Goal: Task Accomplishment & Management: Manage account settings

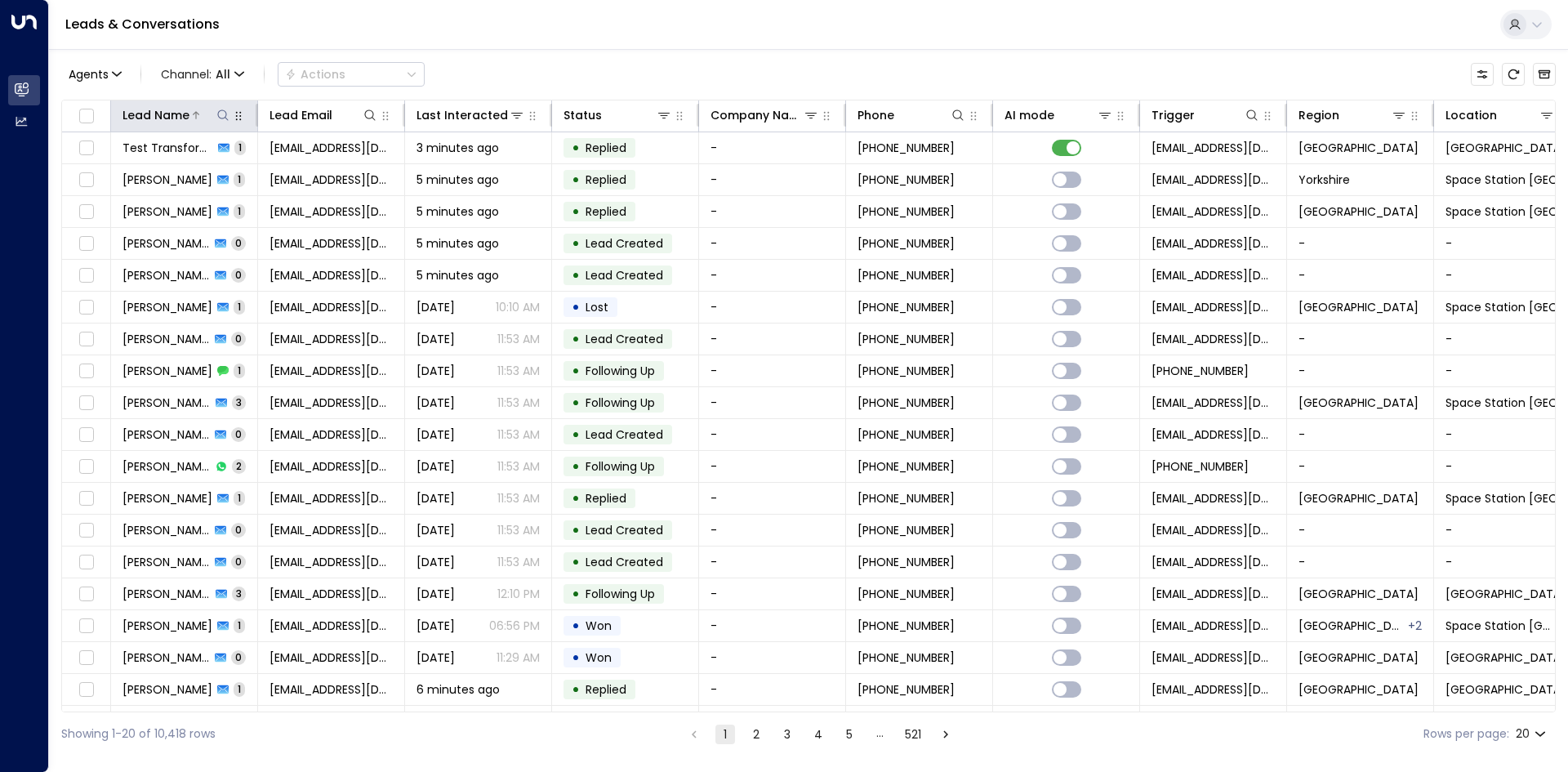
click at [226, 115] on icon at bounding box center [223, 115] width 13 height 13
type input "******"
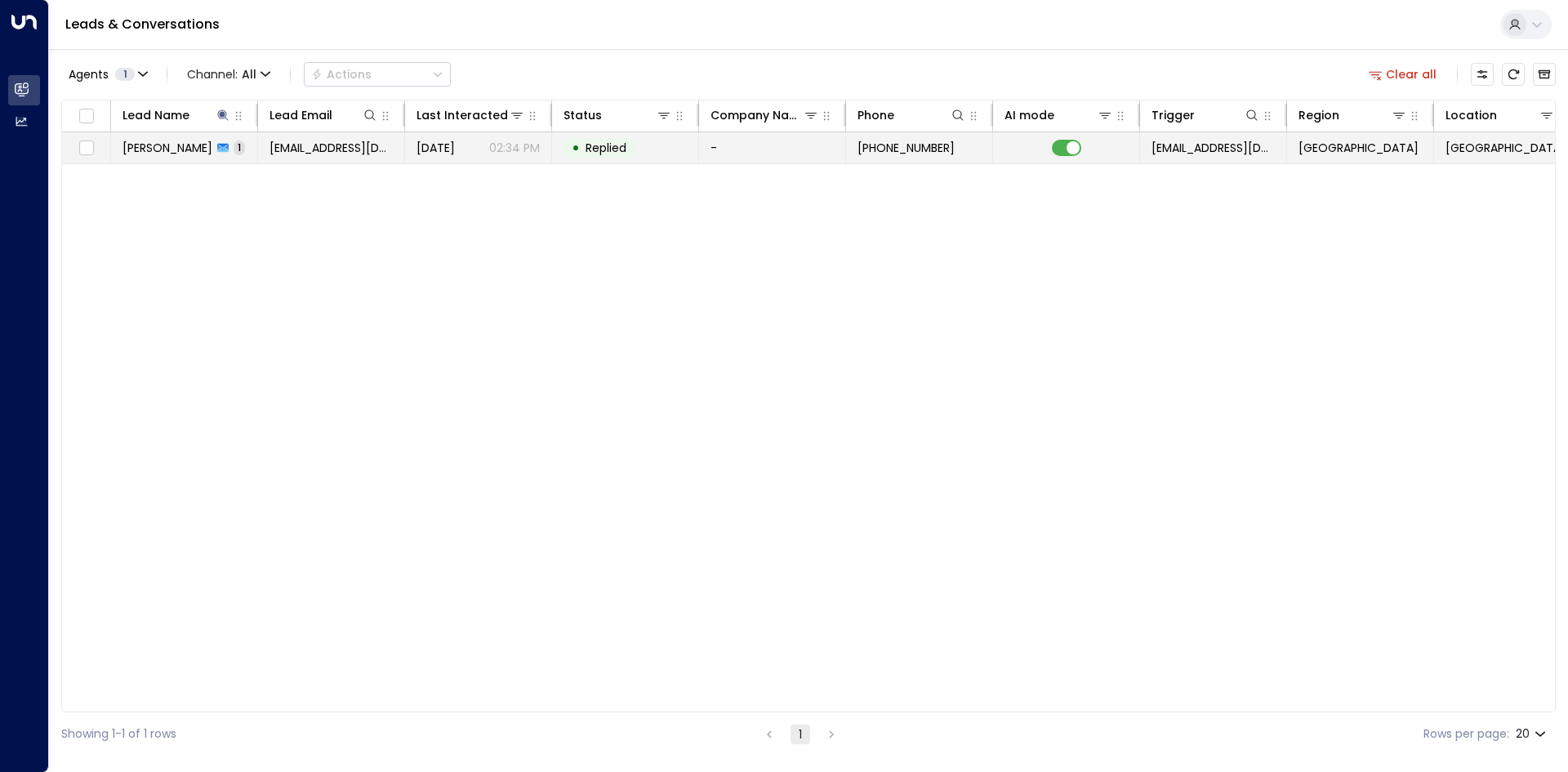
drag, startPoint x: 407, startPoint y: 305, endPoint x: 392, endPoint y: 156, distance: 149.8
click at [407, 292] on div "Lead Name Lead Email Last Interacted Status Company Name Phone AI mode Trigger …" at bounding box center [808, 406] width 1495 height 612
click at [381, 142] on span "[EMAIL_ADDRESS][DOMAIN_NAME]" at bounding box center [331, 148] width 123 height 16
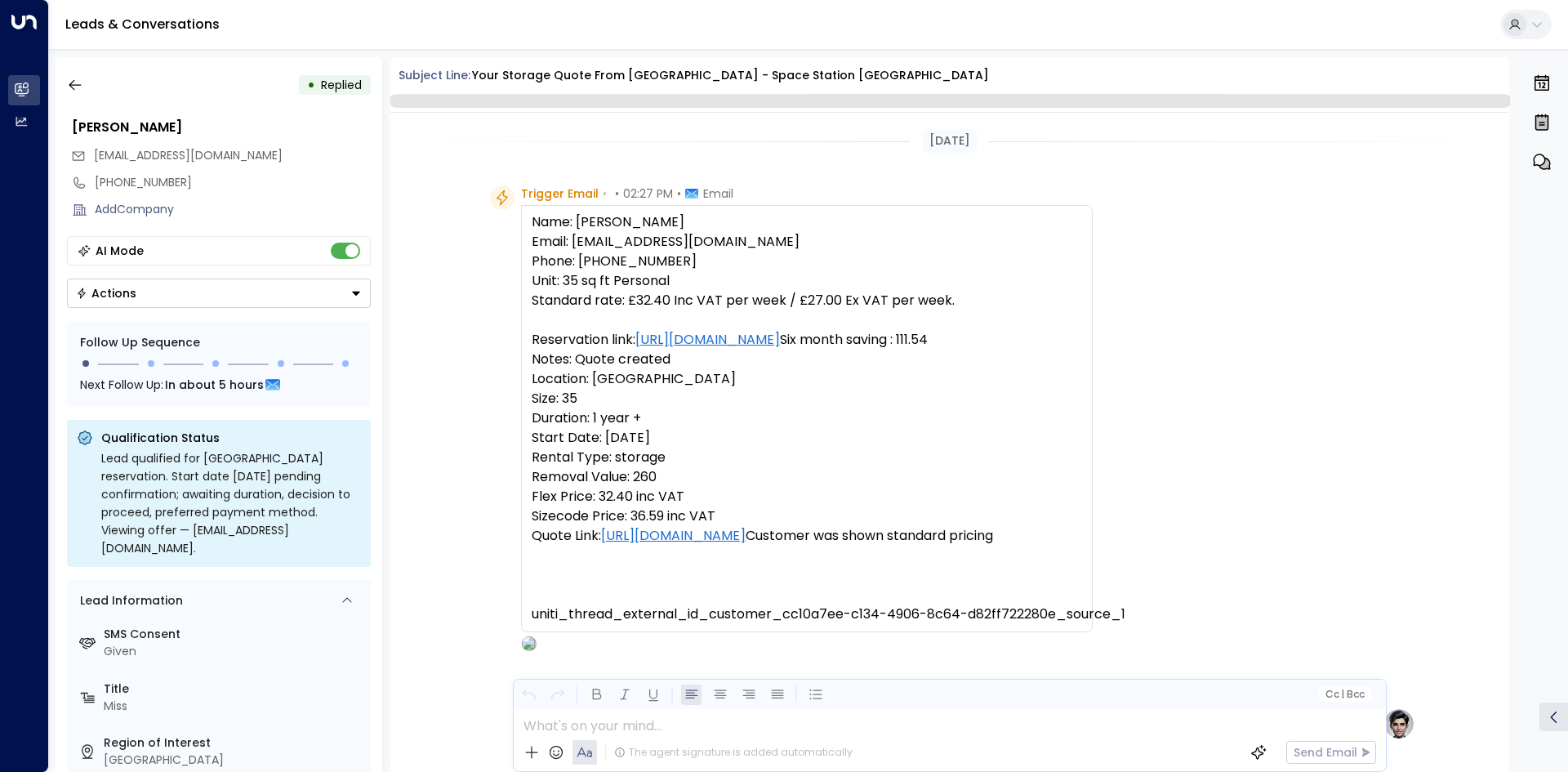
scroll to position [817, 0]
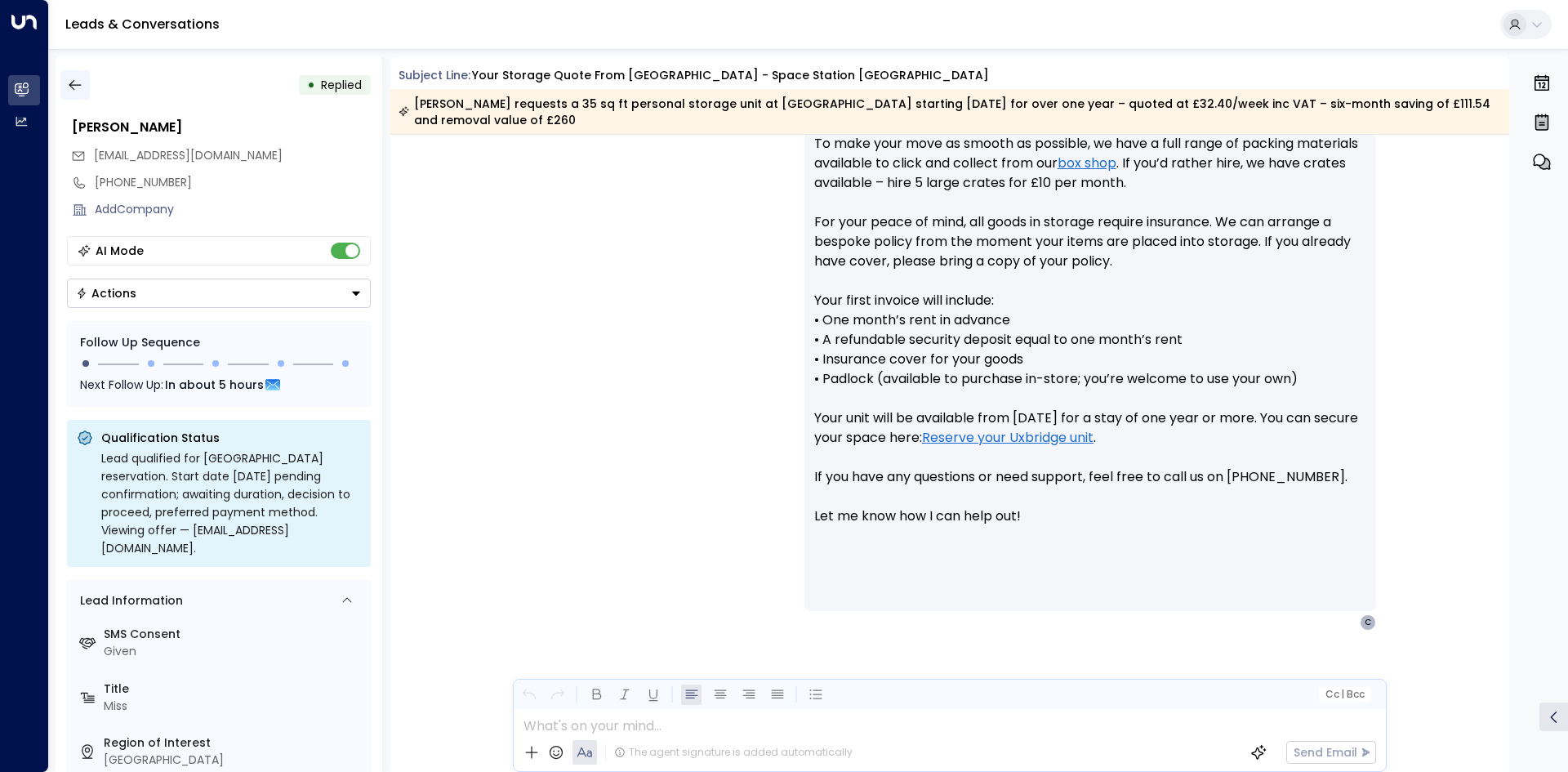
click at [67, 81] on icon "button" at bounding box center [75, 85] width 16 height 16
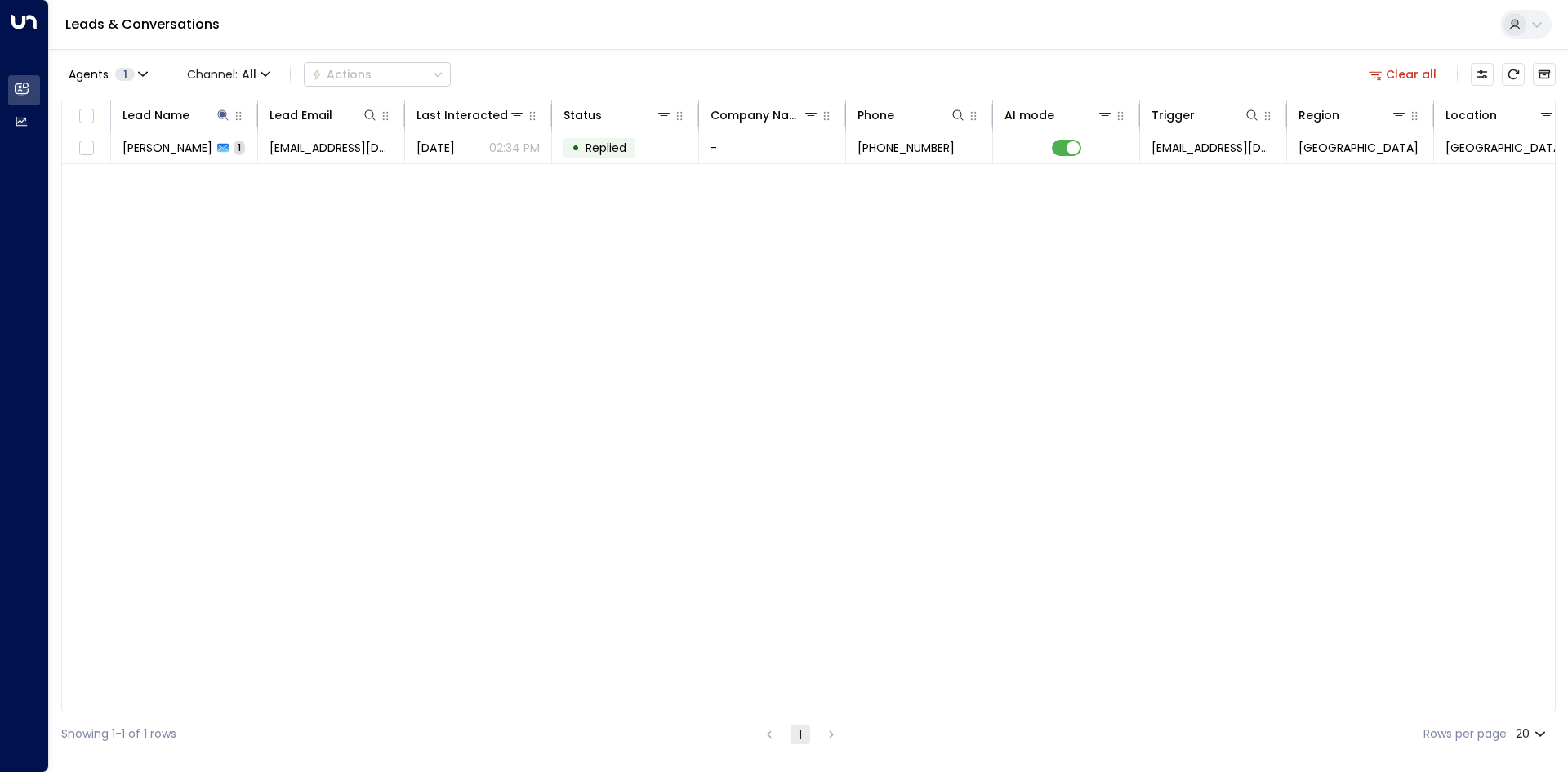
drag, startPoint x: 607, startPoint y: 545, endPoint x: 458, endPoint y: 538, distance: 149.2
click at [607, 545] on div "Lead Name Lead Email Last Interacted Status Company Name Phone AI mode Trigger …" at bounding box center [808, 406] width 1495 height 612
